Goal: Task Accomplishment & Management: Manage account settings

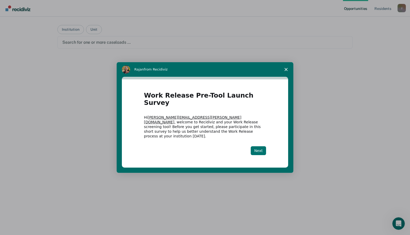
click at [263, 146] on button "Next" at bounding box center [258, 150] width 15 height 9
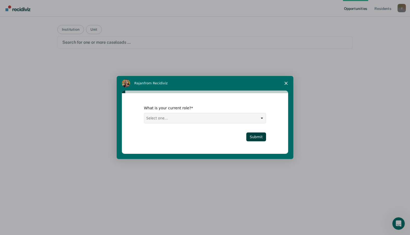
click at [287, 82] on icon "Close survey" at bounding box center [286, 83] width 3 height 3
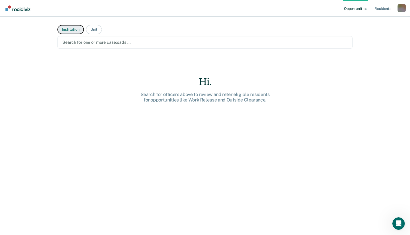
click at [70, 28] on button "Institution" at bounding box center [70, 29] width 26 height 9
click at [68, 41] on div at bounding box center [205, 42] width 286 height 6
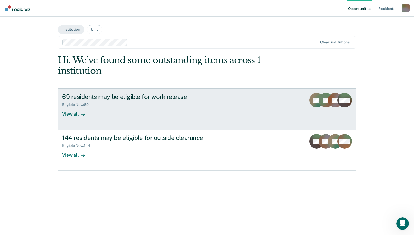
click at [76, 97] on div "69 residents may be eligible for work release" at bounding box center [153, 97] width 183 height 8
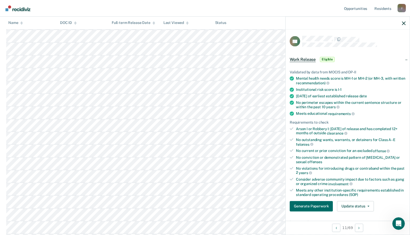
scroll to position [173, 0]
click at [349, 205] on button "Update status" at bounding box center [355, 206] width 37 height 10
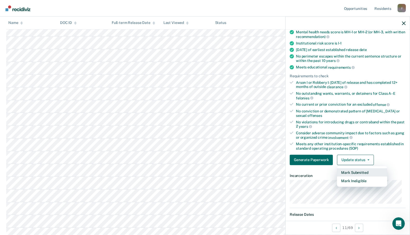
scroll to position [54, 0]
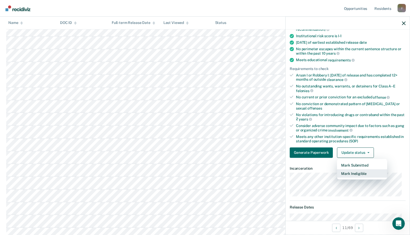
click at [355, 173] on button "Mark Ineligible" at bounding box center [362, 173] width 50 height 8
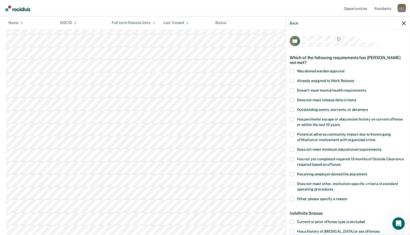
scroll to position [0, 0]
click at [294, 26] on div "Back" at bounding box center [348, 23] width 124 height 13
click at [293, 22] on button "Back" at bounding box center [294, 23] width 8 height 4
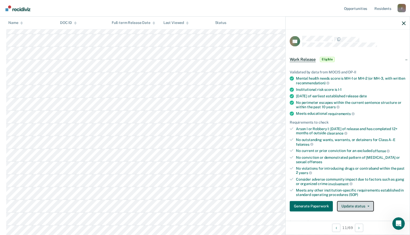
click at [353, 205] on button "Update status" at bounding box center [355, 206] width 37 height 10
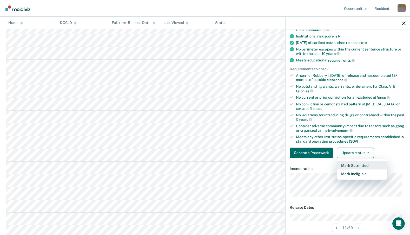
scroll to position [54, 0]
click at [361, 172] on button "Mark Ineligible" at bounding box center [362, 173] width 50 height 8
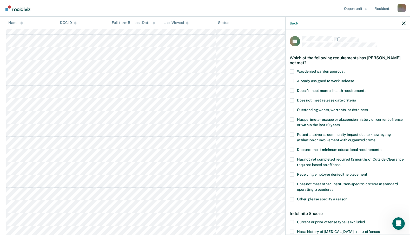
scroll to position [104, 0]
click at [293, 22] on button "Back" at bounding box center [294, 23] width 8 height 4
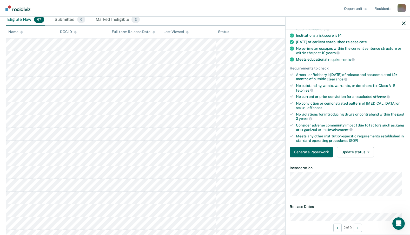
scroll to position [49, 0]
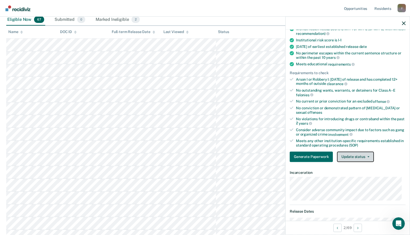
click at [348, 154] on button "Update status" at bounding box center [355, 156] width 37 height 10
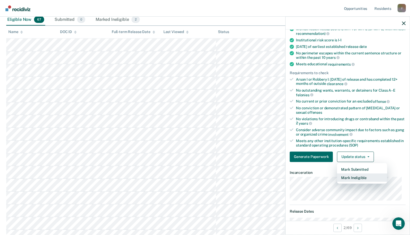
click at [357, 177] on button "Mark Ineligible" at bounding box center [362, 177] width 50 height 8
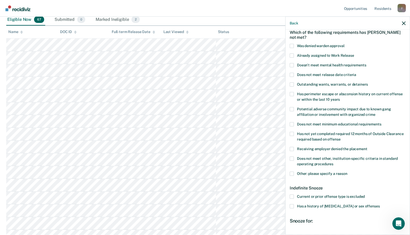
scroll to position [0, 0]
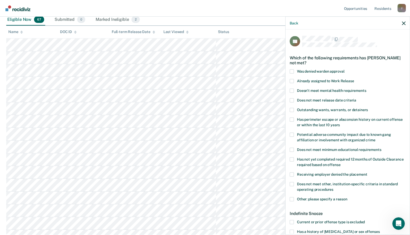
click at [293, 199] on span at bounding box center [292, 199] width 4 height 4
click at [348, 197] on input "Other: please specify a reason" at bounding box center [348, 197] width 0 height 0
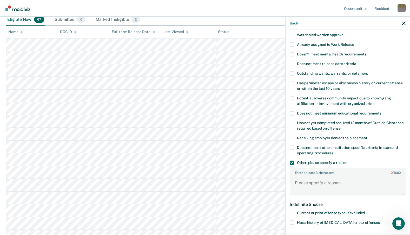
scroll to position [52, 0]
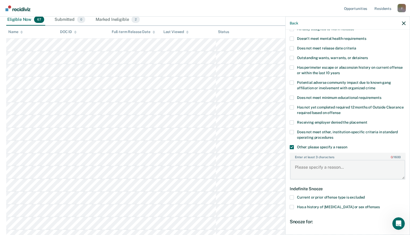
click at [306, 171] on textarea "Enter at least 3 characters 0 / 1600" at bounding box center [348, 169] width 115 height 19
type textarea "Assigned to Protective Custody Unit."
click at [343, 194] on div "Indefinite Snooze" at bounding box center [348, 188] width 116 height 13
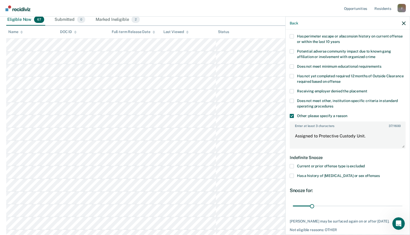
scroll to position [87, 0]
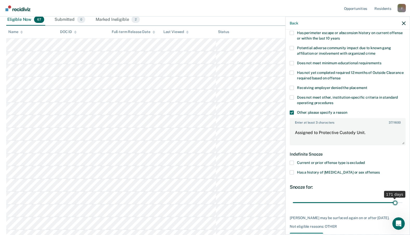
click at [392, 202] on input "range" at bounding box center [348, 202] width 110 height 9
drag, startPoint x: 395, startPoint y: 199, endPoint x: 403, endPoint y: 201, distance: 8.6
type input "180"
click at [403, 201] on input "range" at bounding box center [348, 202] width 110 height 9
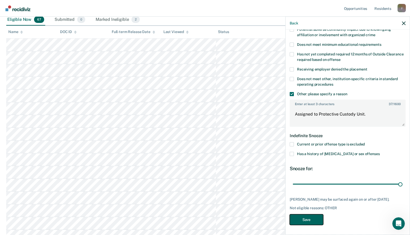
click at [309, 217] on button "Save" at bounding box center [307, 219] width 34 height 11
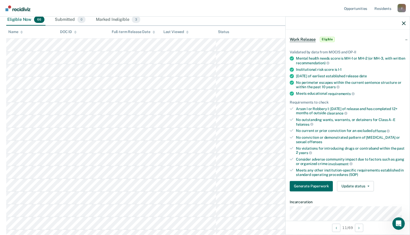
scroll to position [18, 0]
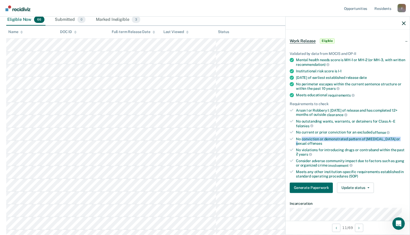
drag, startPoint x: 302, startPoint y: 138, endPoint x: 397, endPoint y: 139, distance: 94.7
click at [397, 139] on div "No conviction or demonstrated pattern of [MEDICAL_DATA] or sexual offenses" at bounding box center [351, 141] width 110 height 9
click at [358, 185] on button "Update status" at bounding box center [355, 187] width 37 height 10
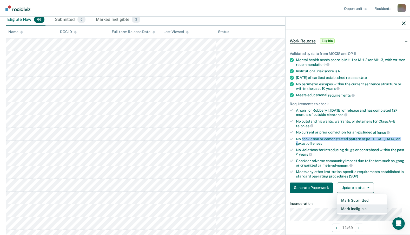
click at [350, 209] on button "Mark Ineligible" at bounding box center [362, 208] width 50 height 8
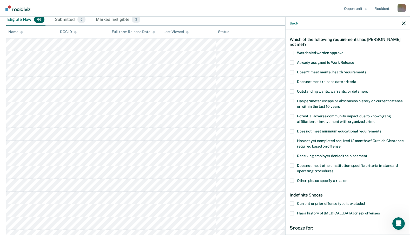
click at [292, 211] on span at bounding box center [292, 213] width 4 height 4
click at [380, 211] on input "Has a history of [MEDICAL_DATA] or sex offenses" at bounding box center [380, 211] width 0 height 0
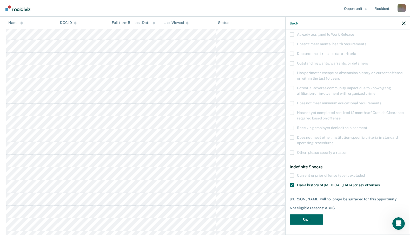
scroll to position [87, 0]
click at [307, 217] on button "Save" at bounding box center [307, 219] width 34 height 11
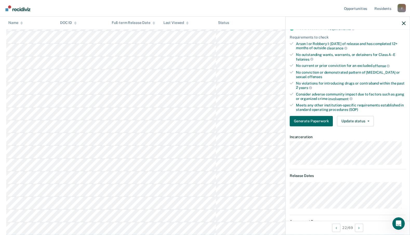
scroll to position [81, 0]
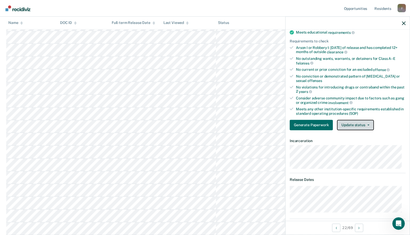
click at [355, 123] on button "Update status" at bounding box center [355, 125] width 37 height 10
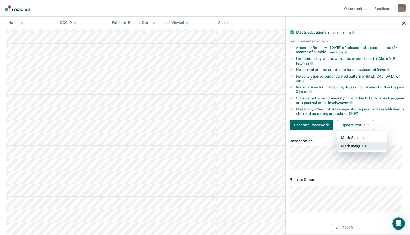
click at [352, 145] on button "Mark Ineligible" at bounding box center [362, 145] width 50 height 8
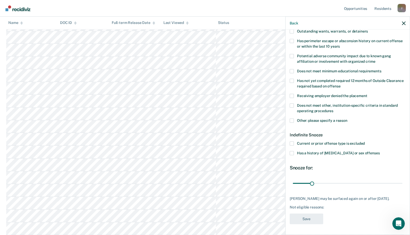
scroll to position [78, 0]
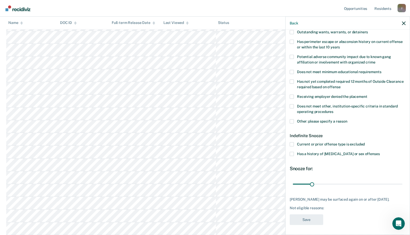
click at [293, 153] on span at bounding box center [292, 154] width 4 height 4
click at [380, 152] on input "Has a history of [MEDICAL_DATA] or sex offenses" at bounding box center [380, 152] width 0 height 0
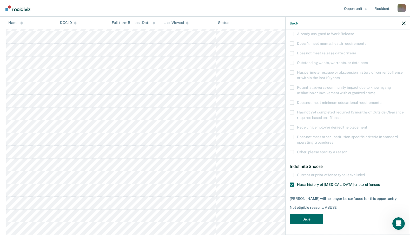
scroll to position [47, 0]
click at [309, 219] on button "Save" at bounding box center [307, 219] width 34 height 11
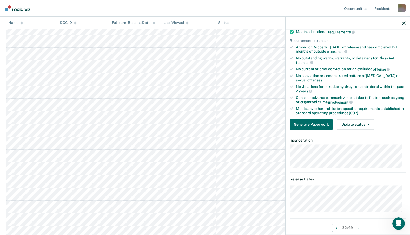
scroll to position [88, 0]
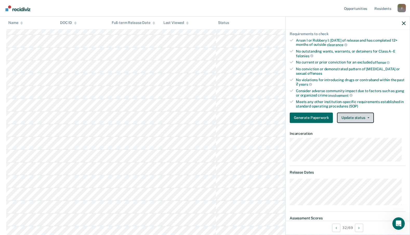
click at [356, 118] on button "Update status" at bounding box center [355, 117] width 37 height 10
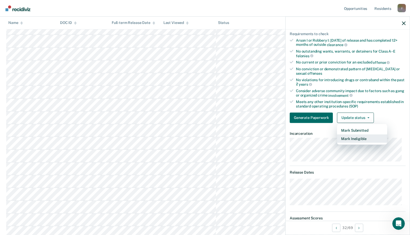
click at [355, 137] on button "Mark Ineligible" at bounding box center [362, 138] width 50 height 8
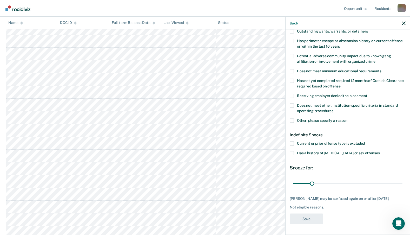
click at [294, 151] on span at bounding box center [292, 153] width 4 height 4
click at [380, 151] on input "Has a history of [MEDICAL_DATA] or sex offenses" at bounding box center [380, 151] width 0 height 0
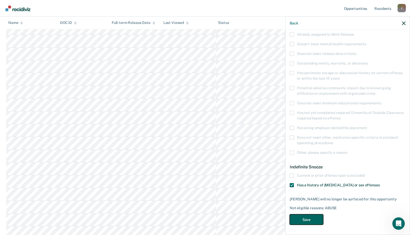
click at [311, 219] on button "Save" at bounding box center [307, 219] width 34 height 11
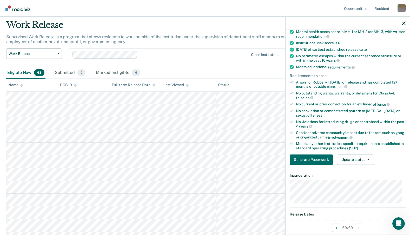
scroll to position [0, 0]
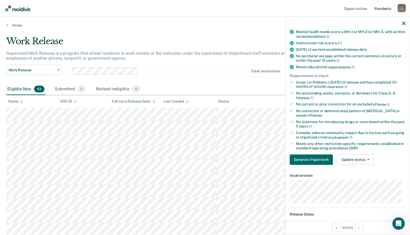
click at [385, 10] on link "Resident s" at bounding box center [383, 8] width 19 height 17
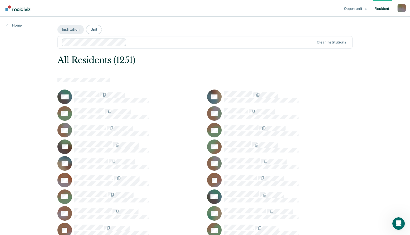
scroll to position [260, 0]
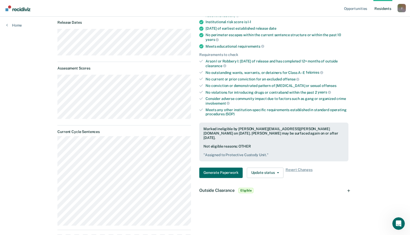
scroll to position [87, 0]
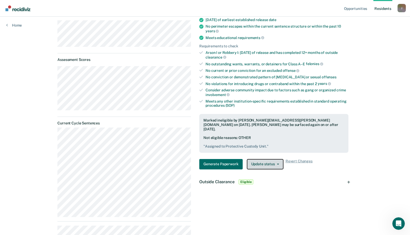
click at [261, 159] on button "Update status" at bounding box center [265, 164] width 37 height 10
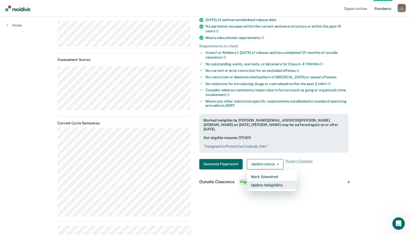
click at [266, 181] on button "Update Ineligibility" at bounding box center [272, 185] width 50 height 8
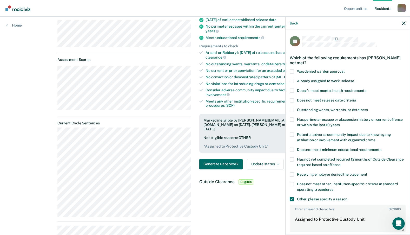
click at [205, 198] on div "Opportunities Work Release Currently ineligible Validated by data from MOCIS an…" at bounding box center [274, 198] width 158 height 472
drag, startPoint x: 367, startPoint y: 220, endPoint x: 291, endPoint y: 221, distance: 76.5
click at [291, 221] on textarea "Assigned to Protective Custody Unit." at bounding box center [348, 221] width 115 height 19
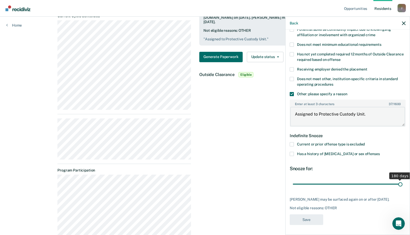
scroll to position [260, 0]
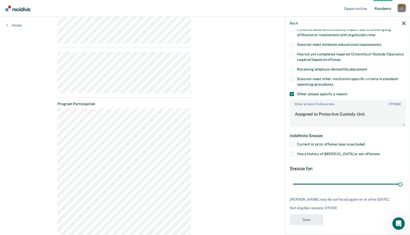
click at [241, 191] on div "Opportunities Work Release Currently ineligible Validated by data from MOCIS an…" at bounding box center [274, 24] width 158 height 472
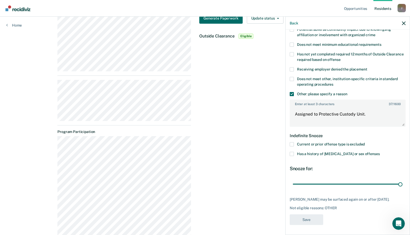
scroll to position [139, 0]
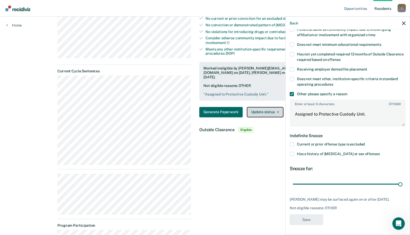
click at [263, 107] on button "Update status" at bounding box center [265, 112] width 37 height 10
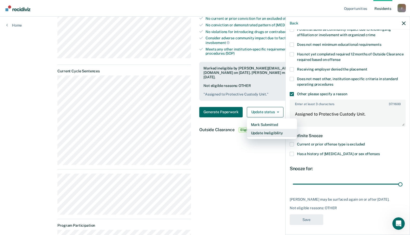
click at [255, 129] on button "Update Ineligibility" at bounding box center [272, 133] width 50 height 8
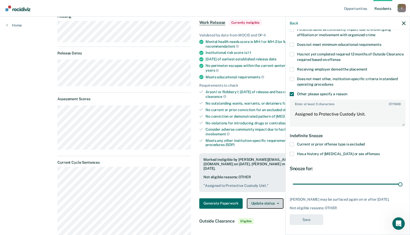
scroll to position [52, 0]
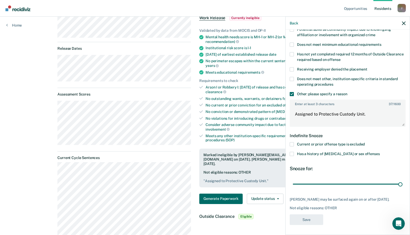
click at [210, 219] on div "Opportunities Work Release Currently ineligible Validated by data from MOCIS an…" at bounding box center [274, 232] width 158 height 472
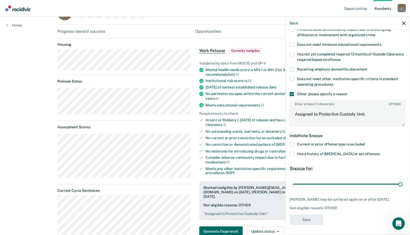
scroll to position [0, 0]
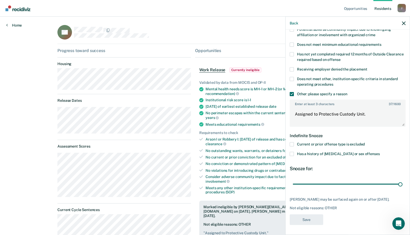
click at [19, 24] on link "Home" at bounding box center [14, 25] width 16 height 5
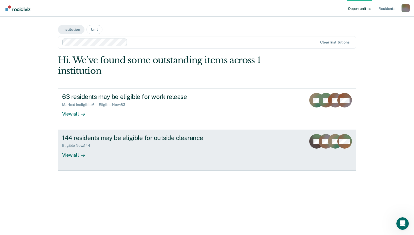
click at [69, 156] on div "View all" at bounding box center [76, 153] width 29 height 10
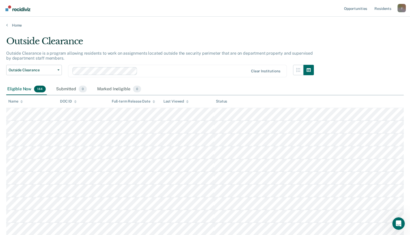
click at [16, 101] on div "Name" at bounding box center [15, 101] width 15 height 4
click at [21, 101] on icon at bounding box center [21, 101] width 3 height 3
click at [23, 103] on icon at bounding box center [21, 101] width 3 height 3
click at [22, 101] on icon at bounding box center [21, 101] width 3 height 3
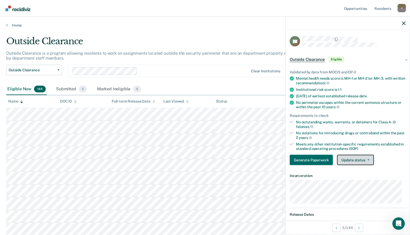
click at [354, 162] on button "Update status" at bounding box center [355, 160] width 37 height 10
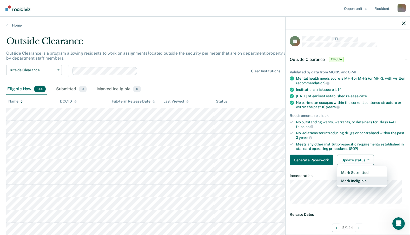
click at [358, 179] on button "Mark Ineligible" at bounding box center [362, 181] width 50 height 8
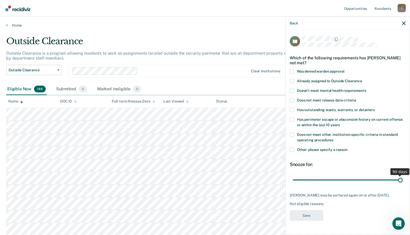
drag, startPoint x: 330, startPoint y: 179, endPoint x: 407, endPoint y: 180, distance: 76.7
type input "90"
click at [403, 180] on input "range" at bounding box center [348, 179] width 110 height 9
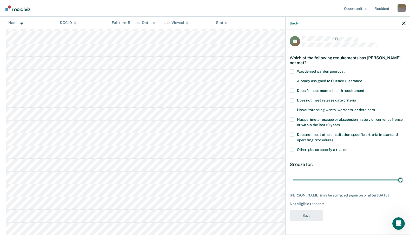
scroll to position [121, 0]
click at [293, 150] on span at bounding box center [292, 149] width 4 height 4
click at [348, 147] on input "Other: please specify a reason" at bounding box center [348, 147] width 0 height 0
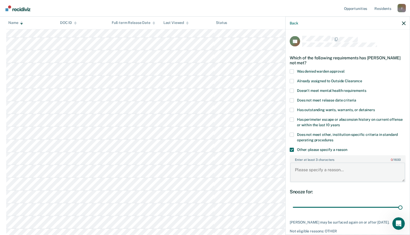
click at [344, 167] on textarea "Enter at least 3 characters 0 / 1600" at bounding box center [348, 172] width 115 height 19
paste textarea "Assigned to Protective Custody Unit."
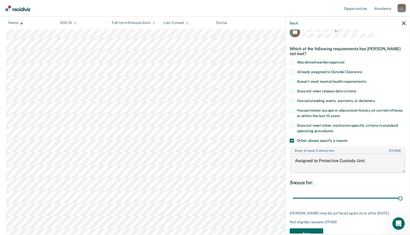
scroll to position [28, 0]
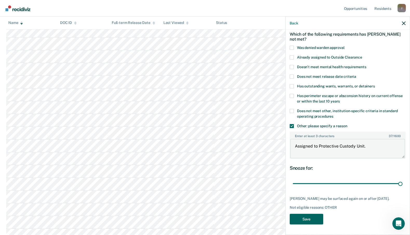
type textarea "Assigned to Protective Custody Unit."
click at [309, 218] on button "Save" at bounding box center [307, 219] width 34 height 11
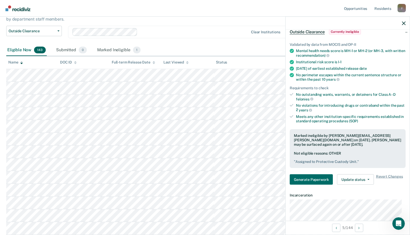
scroll to position [52, 0]
